Goal: Task Accomplishment & Management: Manage account settings

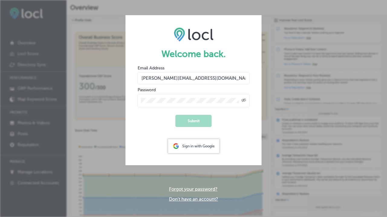
type input "[PERSON_NAME][EMAIL_ADDRESS][DOMAIN_NAME]"
click at [176, 115] on button "Submit" at bounding box center [194, 121] width 36 height 12
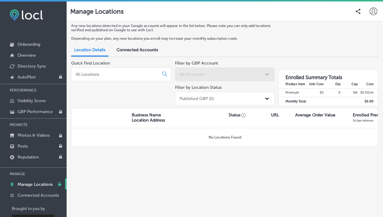
click at [132, 51] on span "Connected Accounts" at bounding box center [137, 49] width 41 height 5
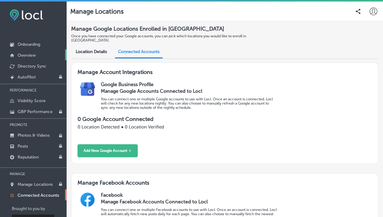
click at [31, 54] on p "Overview" at bounding box center [27, 55] width 18 height 5
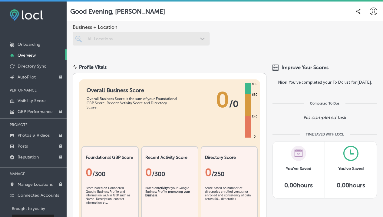
click at [100, 41] on div at bounding box center [141, 39] width 137 height 14
click at [92, 29] on span "Business + Location" at bounding box center [141, 27] width 137 height 6
click at [96, 38] on div at bounding box center [141, 39] width 137 height 14
click at [27, 66] on p "Directory Sync" at bounding box center [32, 66] width 29 height 5
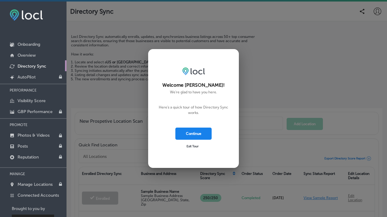
click at [187, 135] on button "Continue" at bounding box center [194, 133] width 36 height 12
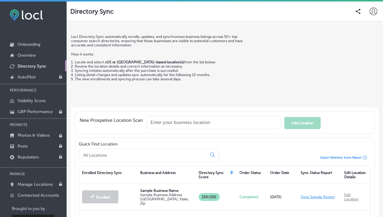
scroll to position [18, 0]
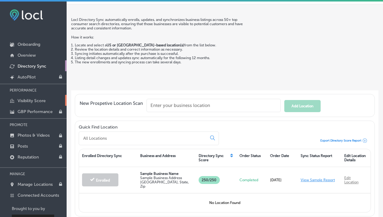
click at [40, 102] on p "Visibility Score" at bounding box center [32, 100] width 28 height 5
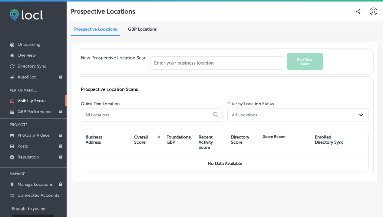
click at [160, 66] on input "text" at bounding box center [216, 62] width 133 height 13
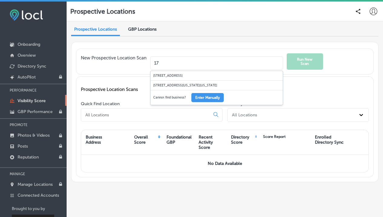
type input "1"
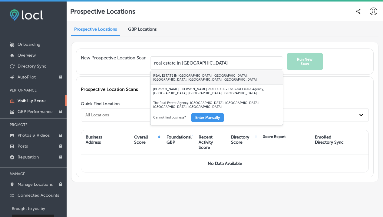
click at [185, 75] on div "REAL ESTATE IN PARK CITY, Sun Peak Drive, Park City, UT, USA" at bounding box center [216, 78] width 132 height 14
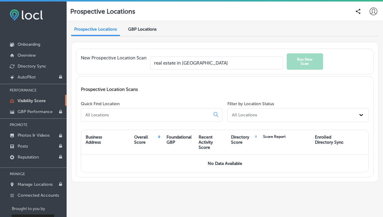
type input "REAL ESTATE IN PARK CITY, Sun Peak Drive, Park City, UT, USA"
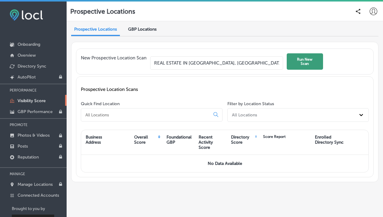
click at [305, 63] on button "Run New Scan" at bounding box center [305, 61] width 36 height 16
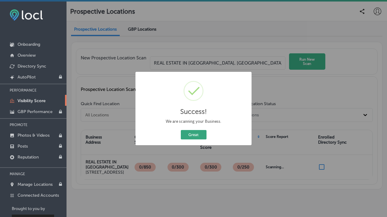
click at [196, 131] on button "Great" at bounding box center [194, 134] width 26 height 9
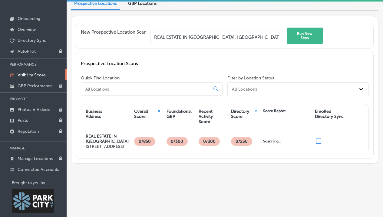
scroll to position [36, 0]
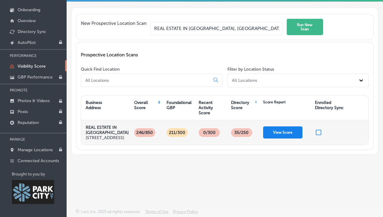
click at [283, 134] on button "View Score" at bounding box center [282, 132] width 39 height 12
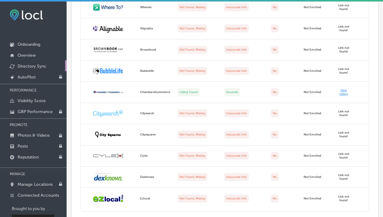
click at [28, 66] on p "Directory Sync" at bounding box center [32, 66] width 29 height 5
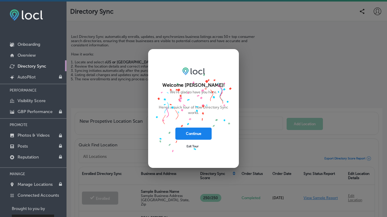
click at [188, 134] on button "Continue" at bounding box center [194, 133] width 36 height 12
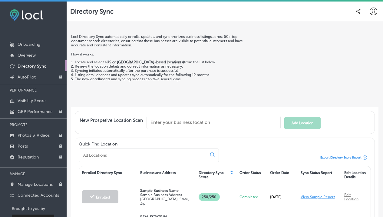
scroll to position [21, 0]
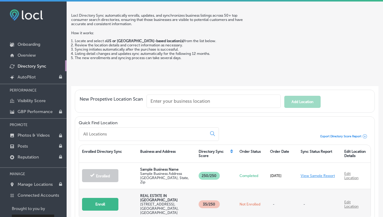
click at [103, 201] on button "Enroll" at bounding box center [100, 204] width 36 height 13
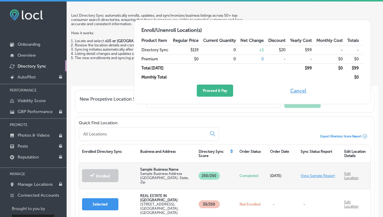
click at [344, 176] on link "Edit Location" at bounding box center [351, 175] width 14 height 8
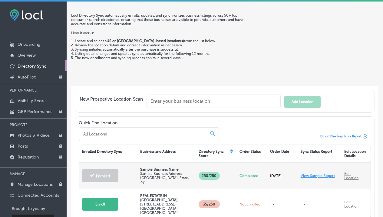
click at [344, 177] on link "Edit Location" at bounding box center [351, 175] width 14 height 8
click at [344, 176] on link "Edit Location" at bounding box center [351, 175] width 14 height 8
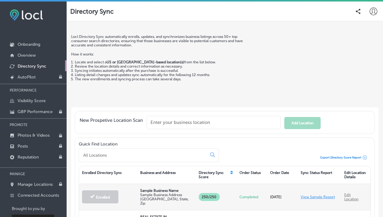
scroll to position [36, 0]
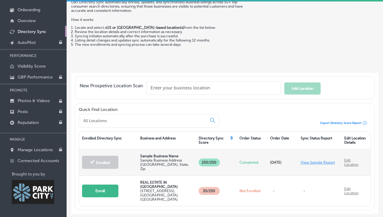
click at [344, 164] on link "Edit Location" at bounding box center [351, 162] width 14 height 8
drag, startPoint x: 136, startPoint y: 164, endPoint x: 141, endPoint y: 166, distance: 6.0
click at [141, 166] on div "Enrolled Sample Business Name Sample Business Address Sample City, State, Zip 2…" at bounding box center [224, 162] width 291 height 26
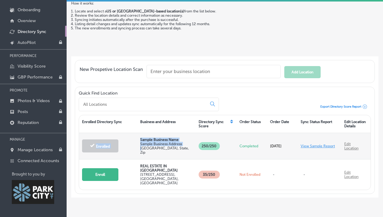
scroll to position [21, 0]
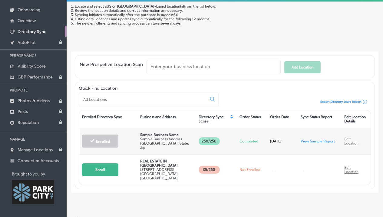
click at [122, 133] on div "Enrolled" at bounding box center [108, 141] width 58 height 22
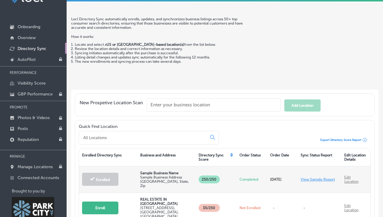
scroll to position [0, 0]
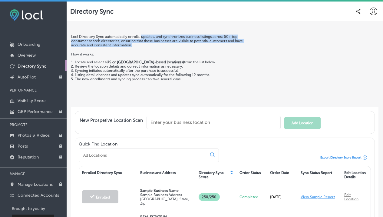
drag, startPoint x: 145, startPoint y: 36, endPoint x: 162, endPoint y: 44, distance: 19.1
click at [162, 44] on p "Locl Directory Sync automatically enrolls, updates, and synchronizes business l…" at bounding box center [162, 41] width 182 height 13
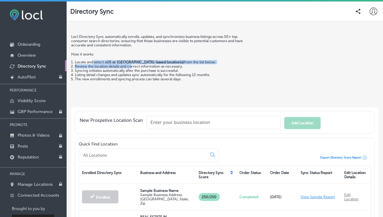
drag, startPoint x: 94, startPoint y: 62, endPoint x: 134, endPoint y: 66, distance: 40.1
click at [134, 66] on ol "Locate and select a US or Canada-based location(s) from the list below. Review …" at bounding box center [162, 70] width 182 height 21
click at [28, 44] on p "Onboarding" at bounding box center [29, 44] width 23 height 5
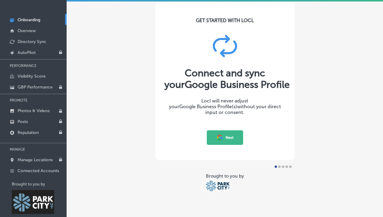
scroll to position [26, 0]
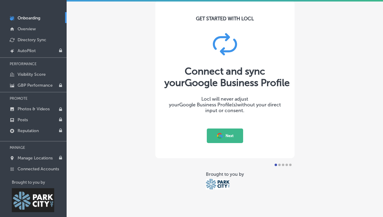
click at [226, 136] on button "Next" at bounding box center [225, 135] width 36 height 15
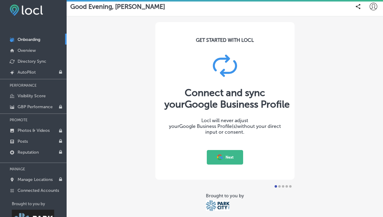
scroll to position [4, 0]
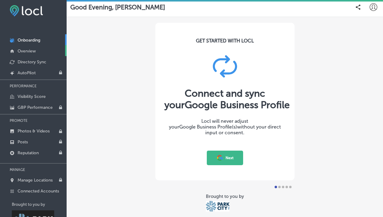
click at [33, 52] on p "Overview" at bounding box center [27, 50] width 18 height 5
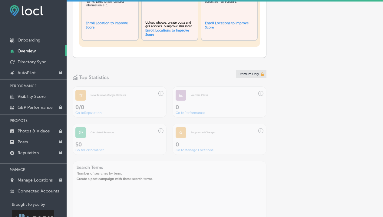
scroll to position [196, 0]
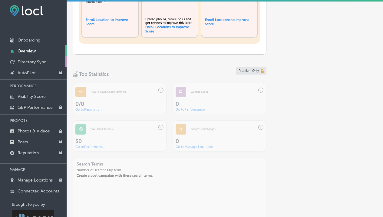
click at [40, 61] on p "Directory Sync" at bounding box center [32, 61] width 29 height 5
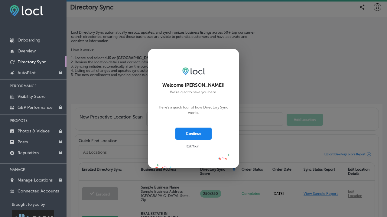
click at [186, 134] on button "Continue" at bounding box center [194, 133] width 36 height 12
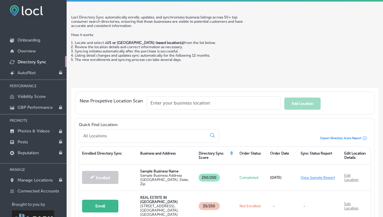
scroll to position [19, 0]
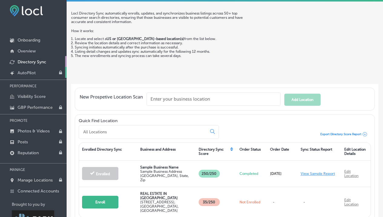
click at [35, 72] on p "AutoPilot" at bounding box center [27, 72] width 18 height 5
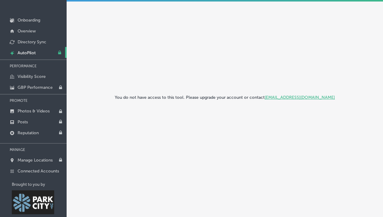
scroll to position [25, 0]
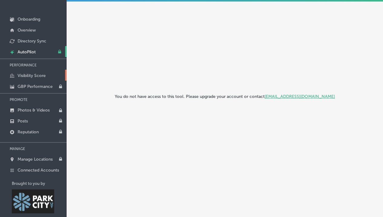
click at [41, 74] on p "Visibility Score" at bounding box center [32, 75] width 28 height 5
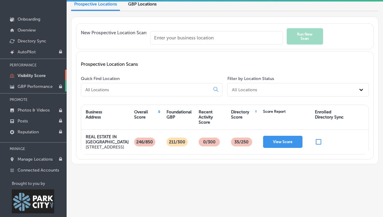
click at [44, 86] on p "GBP Performance" at bounding box center [35, 86] width 35 height 5
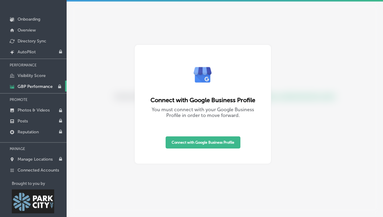
scroll to position [36, 0]
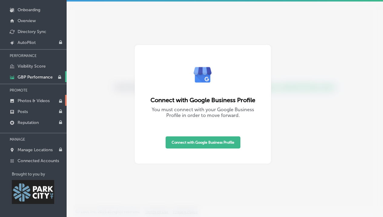
click at [38, 100] on p "Photos & Videos" at bounding box center [34, 100] width 32 height 5
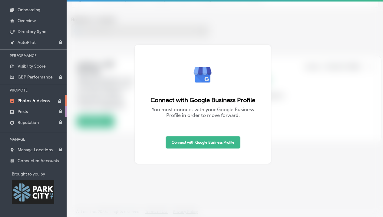
click at [37, 114] on link "Posts" at bounding box center [33, 111] width 67 height 11
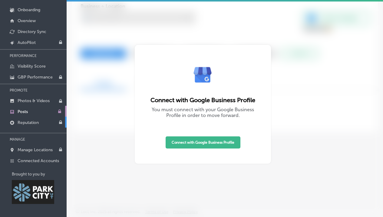
click at [37, 119] on link "Reputation" at bounding box center [33, 122] width 67 height 11
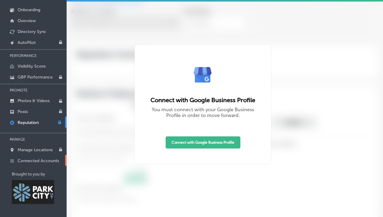
type textarea "x"
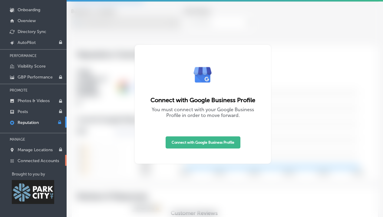
click at [39, 159] on p "Connected Accounts" at bounding box center [38, 160] width 41 height 5
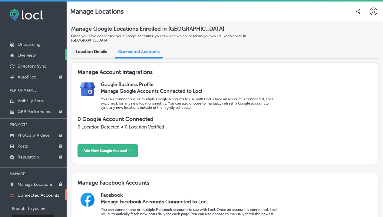
click at [34, 58] on p "Overview" at bounding box center [27, 55] width 18 height 5
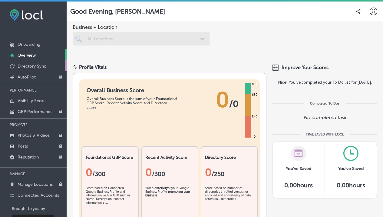
click at [33, 68] on p "Directory Sync" at bounding box center [32, 66] width 29 height 5
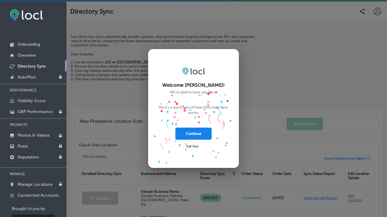
click at [182, 137] on button "Continue" at bounding box center [194, 133] width 36 height 12
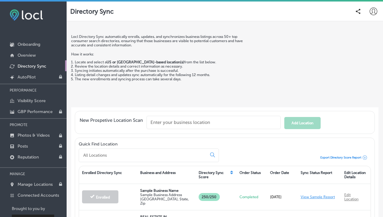
scroll to position [21, 0]
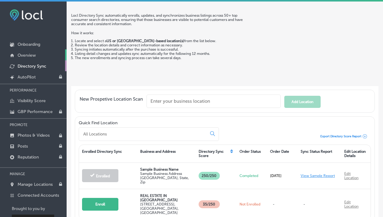
click at [35, 56] on p "Overview" at bounding box center [27, 55] width 18 height 5
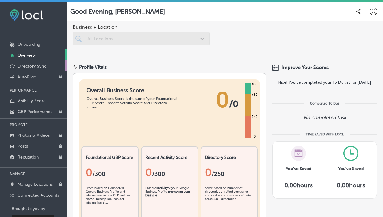
click at [38, 67] on p "Directory Sync" at bounding box center [32, 66] width 29 height 5
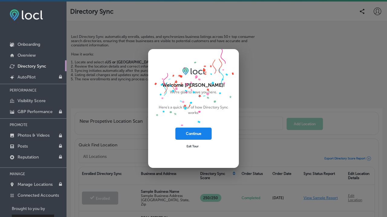
click at [193, 134] on button "Continue" at bounding box center [194, 133] width 36 height 12
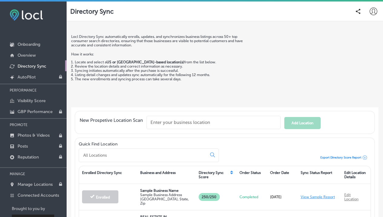
scroll to position [21, 0]
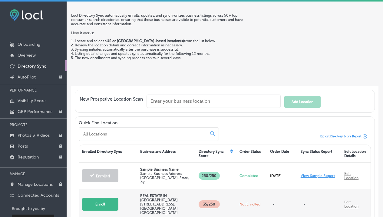
click at [91, 199] on button "Enroll" at bounding box center [100, 204] width 36 height 13
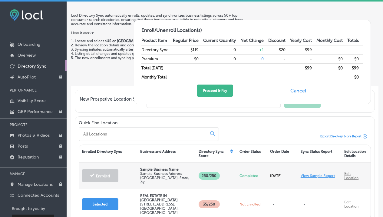
click at [307, 182] on div "View Sample Report" at bounding box center [319, 175] width 44 height 13
click at [306, 178] on link "View Sample Report" at bounding box center [318, 175] width 34 height 4
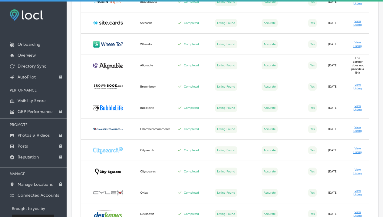
scroll to position [1102, 0]
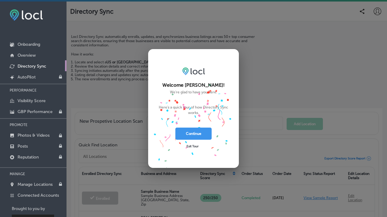
click at [189, 145] on span "Exit Tour" at bounding box center [193, 146] width 12 height 4
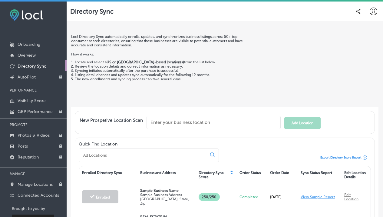
scroll to position [21, 0]
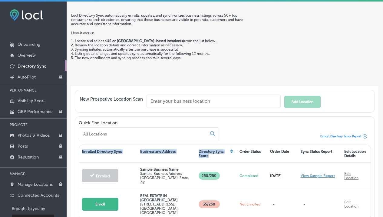
drag, startPoint x: 360, startPoint y: 206, endPoint x: 82, endPoint y: 151, distance: 283.8
click at [82, 151] on div "Enrolled Directory Sync Business and Address Directory Sync Score Order Status …" at bounding box center [224, 182] width 291 height 74
copy div "Enrolled Directory Sync Business and Address Directory Sync Score"
click at [236, 129] on div "Quick Find Location Export Directory Score Report" at bounding box center [225, 130] width 292 height 21
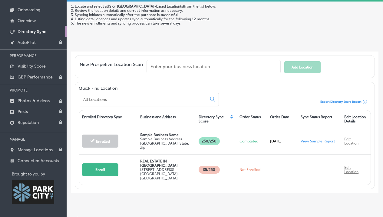
scroll to position [0, 0]
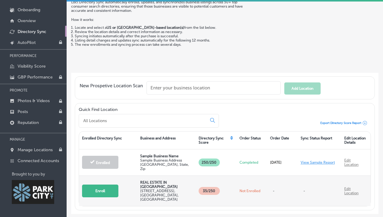
click at [99, 184] on button "Enroll" at bounding box center [100, 190] width 36 height 13
